Goal: Check status: Check status

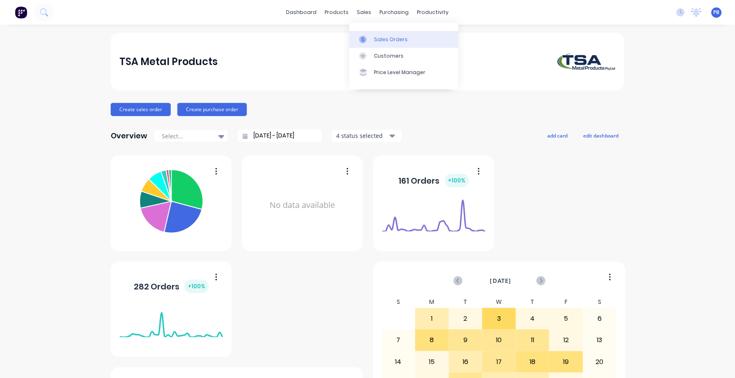
click at [386, 39] on div "Sales Orders" at bounding box center [391, 39] width 34 height 7
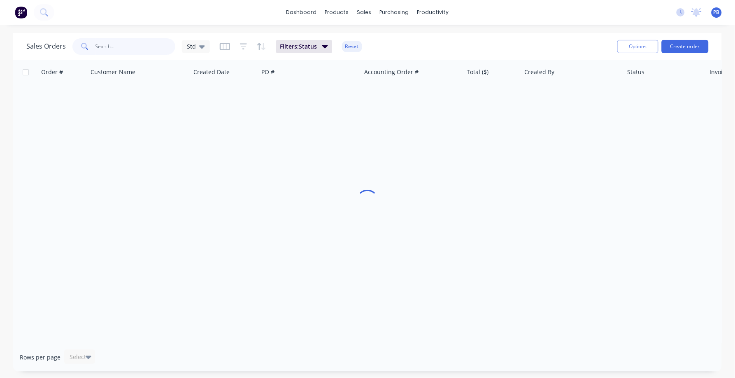
click at [107, 47] on input "text" at bounding box center [136, 46] width 80 height 16
click at [107, 46] on input "98" at bounding box center [136, 46] width 80 height 16
type input "98905"
click at [348, 42] on button "Reset" at bounding box center [352, 47] width 20 height 12
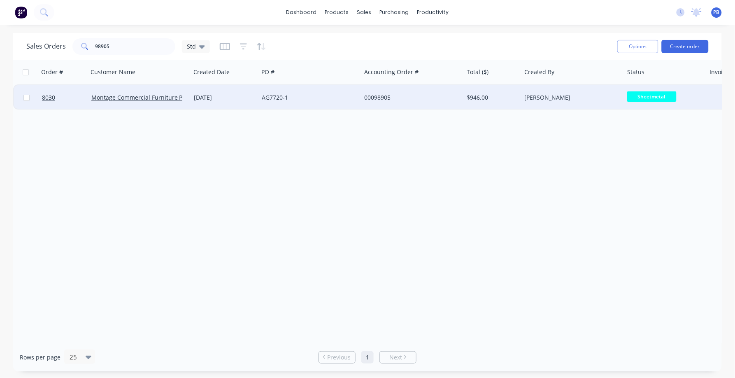
click at [387, 98] on div "00098905" at bounding box center [409, 97] width 91 height 8
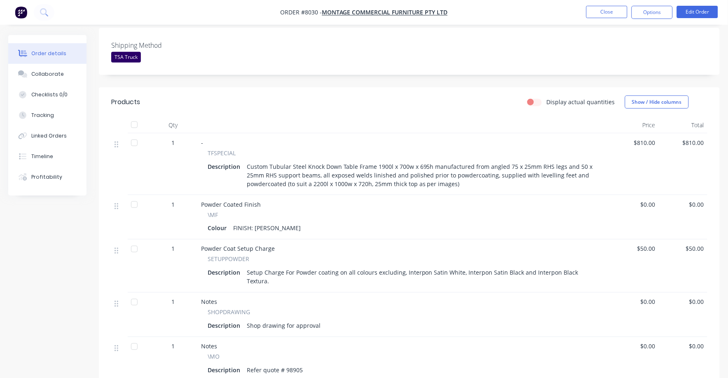
scroll to position [51, 0]
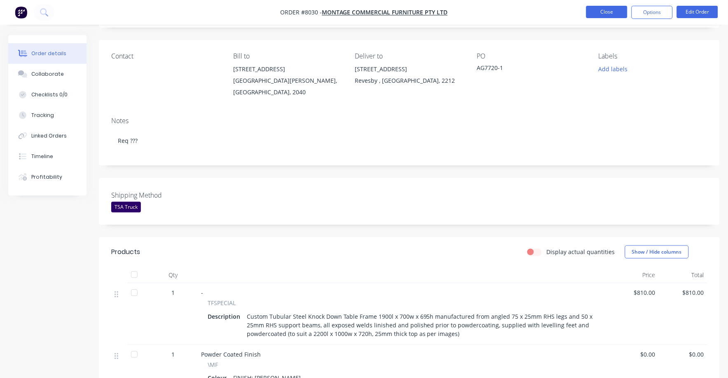
click at [604, 12] on button "Close" at bounding box center [606, 12] width 41 height 12
